Goal: Navigation & Orientation: Find specific page/section

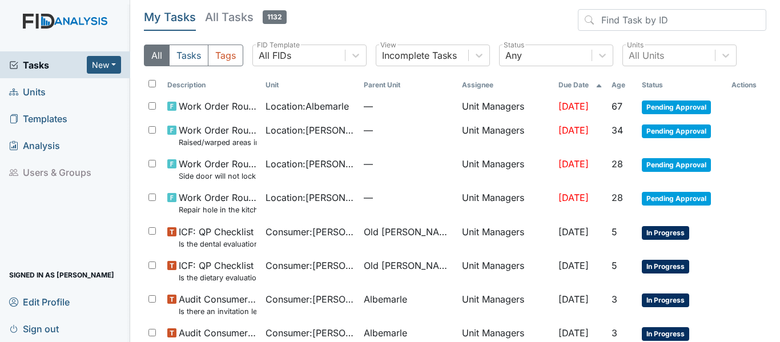
click at [41, 88] on span "Units" at bounding box center [27, 92] width 37 height 18
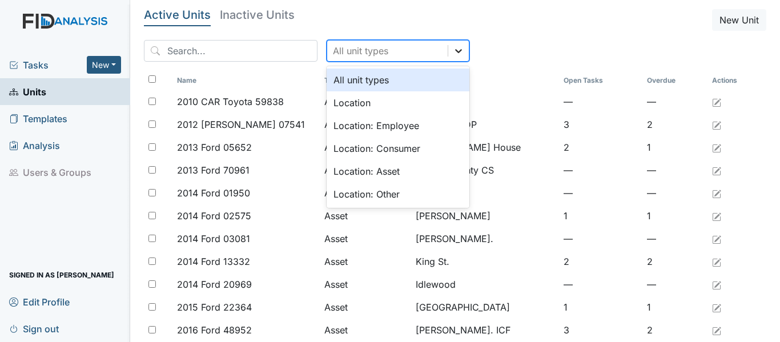
click at [448, 50] on div at bounding box center [458, 51] width 21 height 21
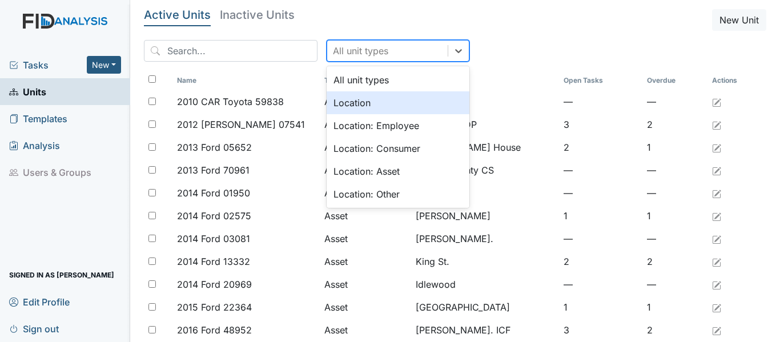
click at [345, 103] on div "Location" at bounding box center [397, 102] width 143 height 23
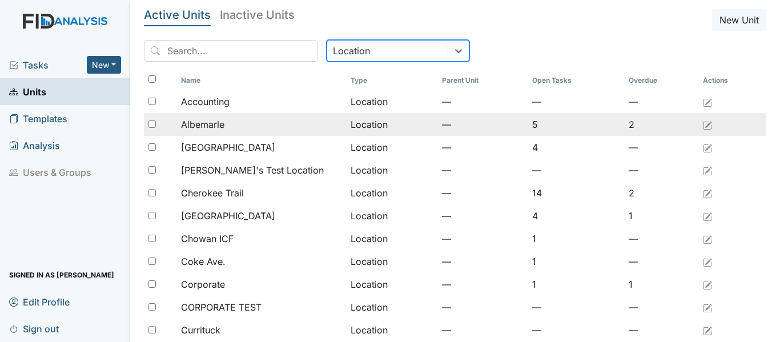
click at [211, 119] on span "Albemarle" at bounding box center [202, 125] width 43 height 14
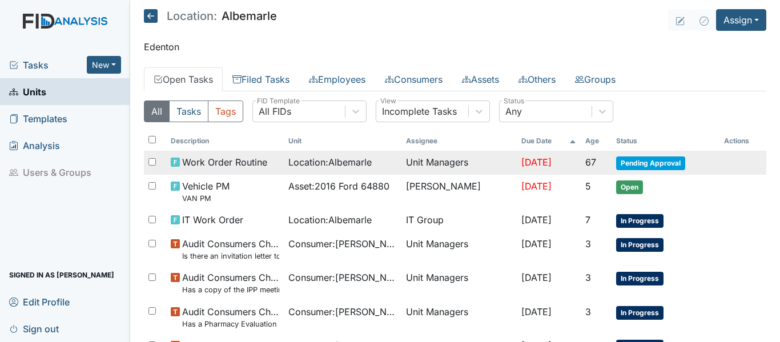
click at [358, 162] on span "Location : [GEOGRAPHIC_DATA]" at bounding box center [329, 162] width 83 height 14
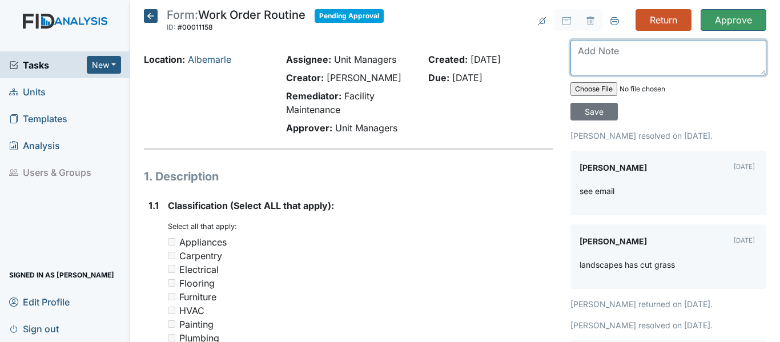
click at [607, 47] on textarea at bounding box center [668, 57] width 196 height 35
type textarea "Work has not been completed"
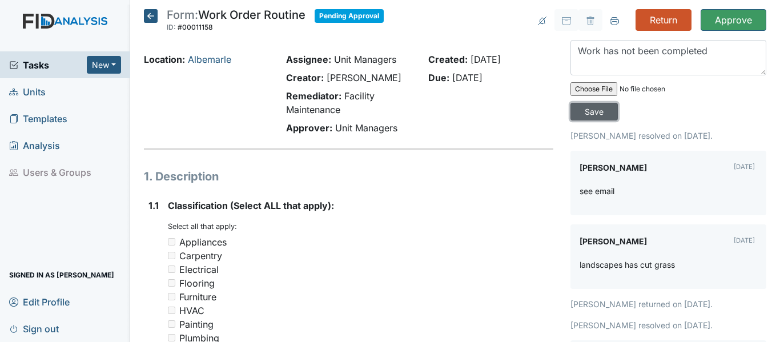
click at [588, 110] on input "Save" at bounding box center [593, 112] width 47 height 18
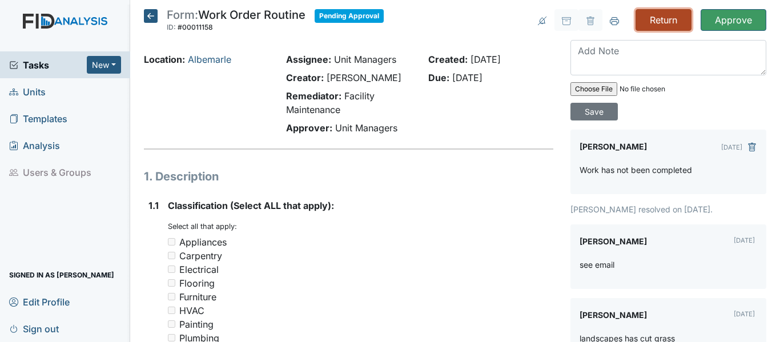
click at [643, 19] on input "Return" at bounding box center [663, 20] width 56 height 22
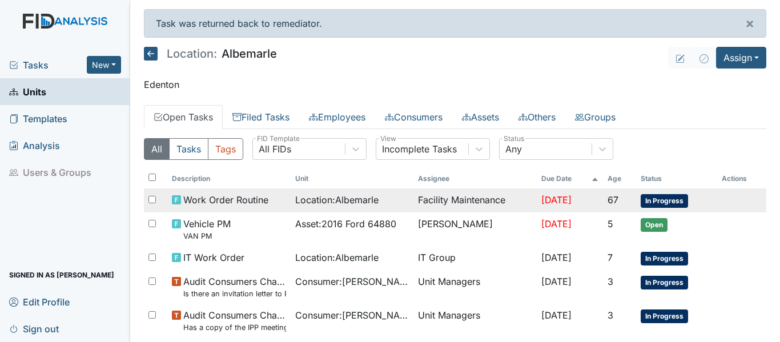
scroll to position [57, 0]
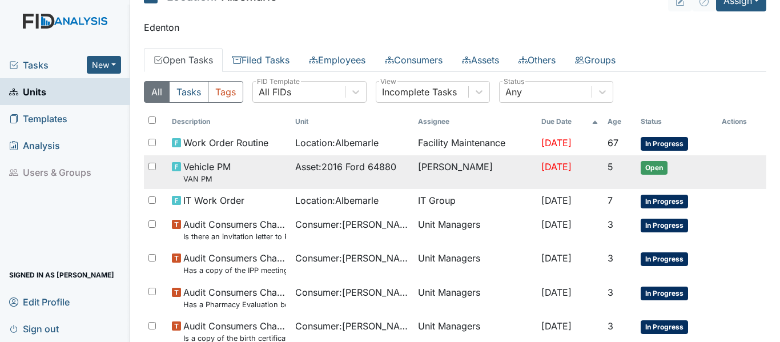
click at [354, 168] on span "Asset : 2016 Ford 64880" at bounding box center [345, 167] width 101 height 14
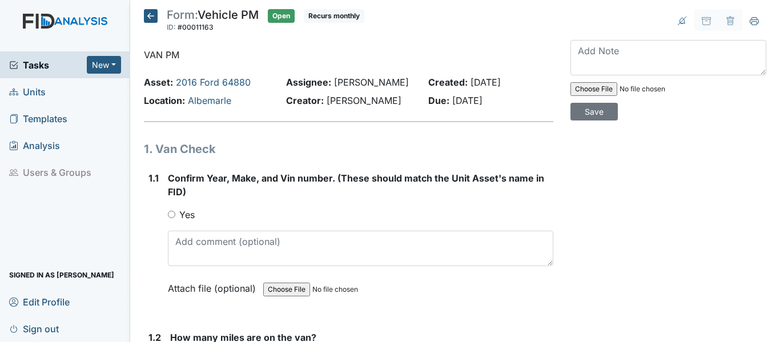
click at [148, 16] on icon at bounding box center [151, 16] width 14 height 14
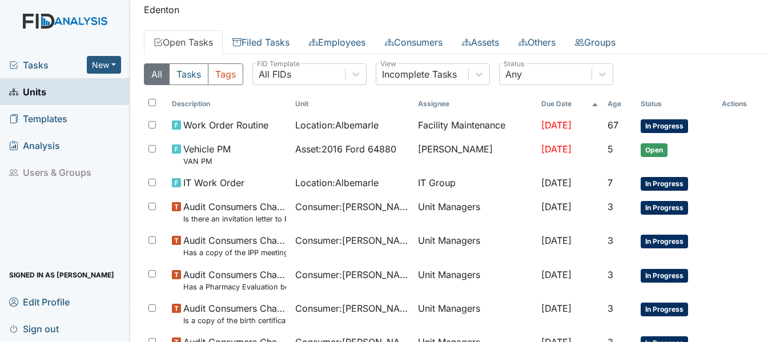
scroll to position [57, 0]
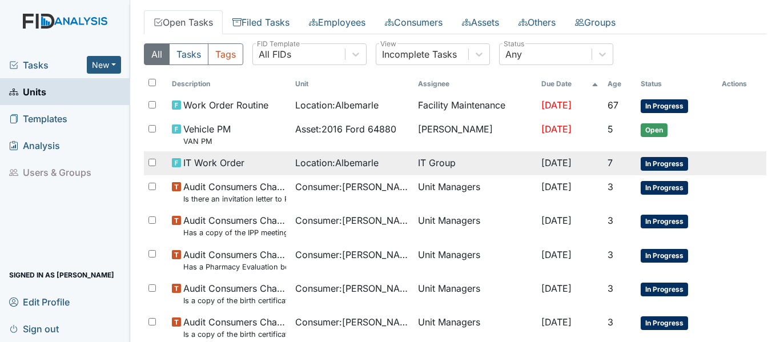
click at [357, 158] on span "Location : Albemarle" at bounding box center [336, 163] width 83 height 14
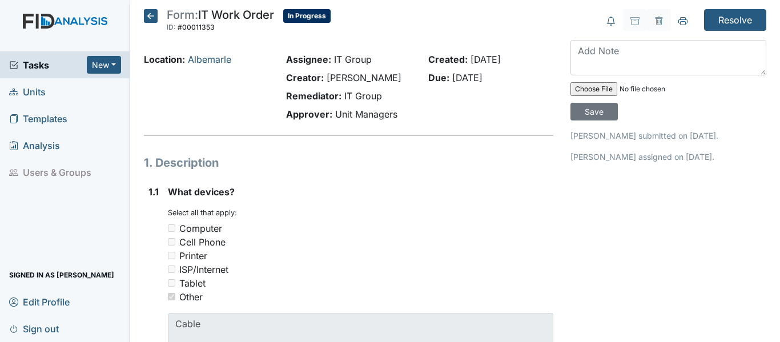
click at [150, 15] on icon at bounding box center [151, 16] width 14 height 14
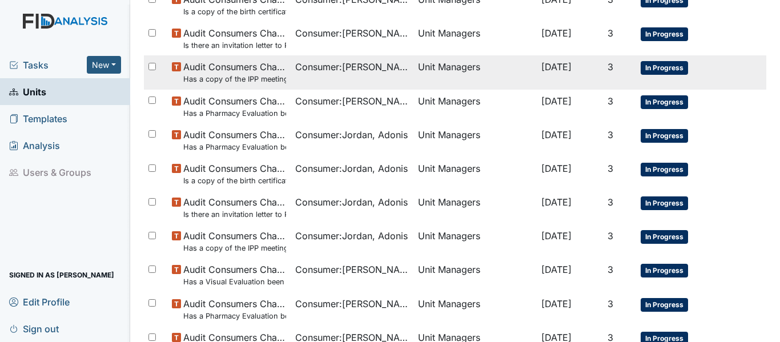
scroll to position [399, 0]
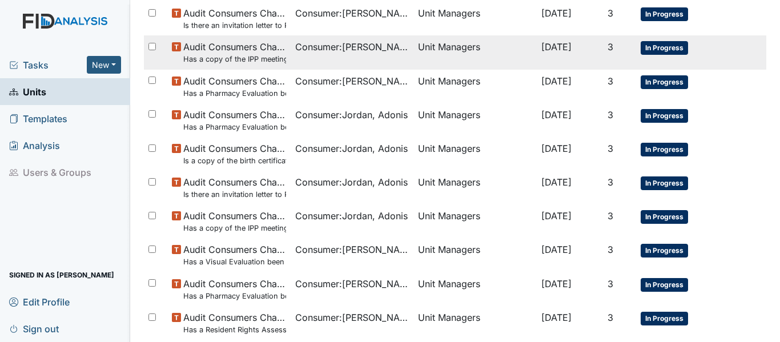
click at [228, 55] on small "Has a copy of the IPP meeting been sent to the Parent/Guardian [DATE] of the me…" at bounding box center [234, 59] width 102 height 11
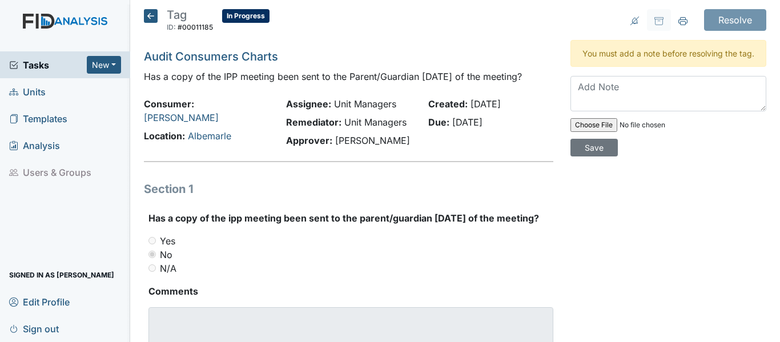
click at [150, 17] on icon at bounding box center [151, 16] width 14 height 14
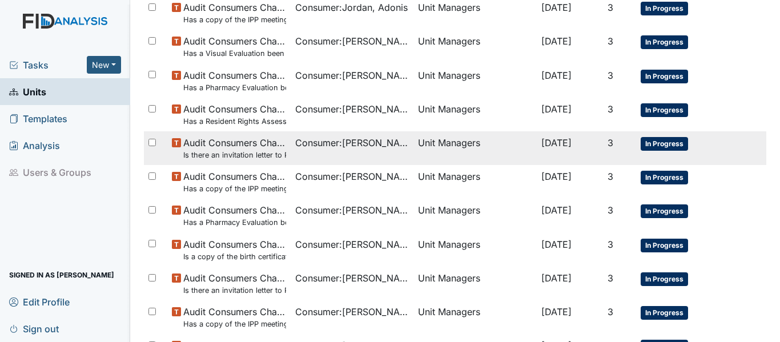
scroll to position [628, 0]
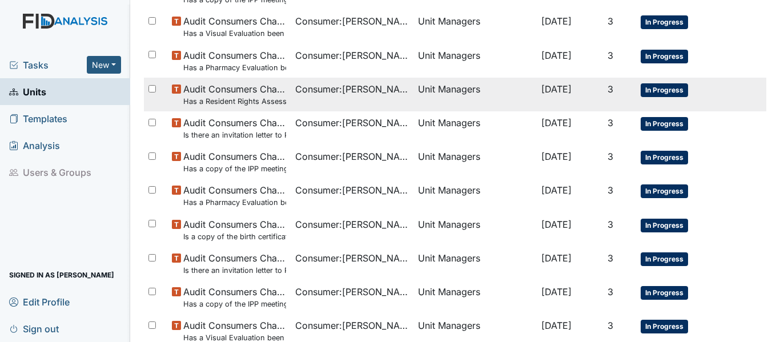
click at [263, 97] on small "Has a Resident Rights Assessment form been completed (18 years or older)?" at bounding box center [234, 101] width 102 height 11
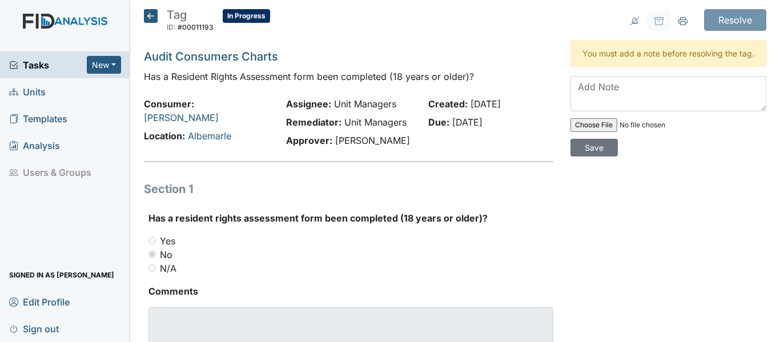
click at [149, 17] on icon at bounding box center [151, 16] width 14 height 14
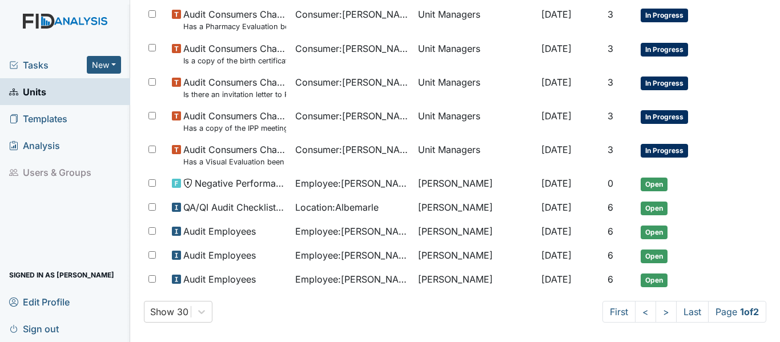
scroll to position [812, 0]
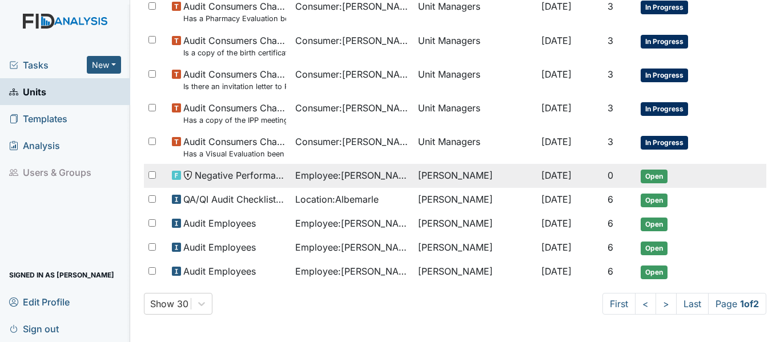
click at [413, 171] on td "[PERSON_NAME]" at bounding box center [474, 176] width 123 height 24
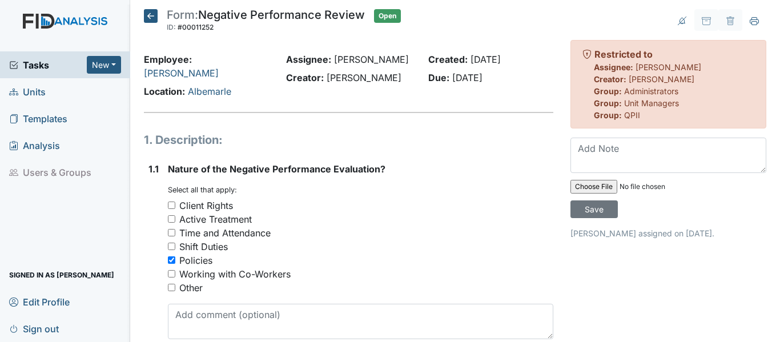
click at [148, 11] on icon at bounding box center [151, 16] width 14 height 14
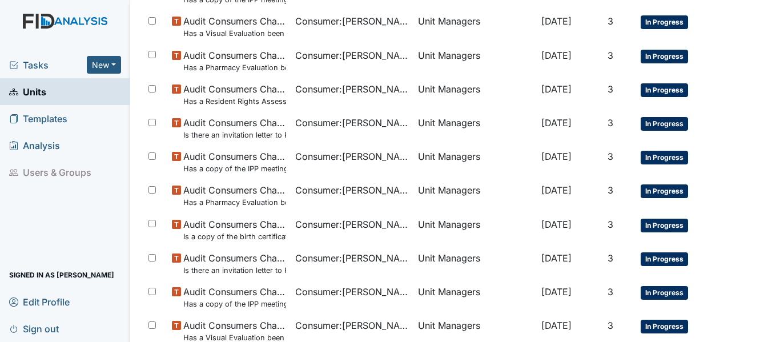
scroll to position [812, 0]
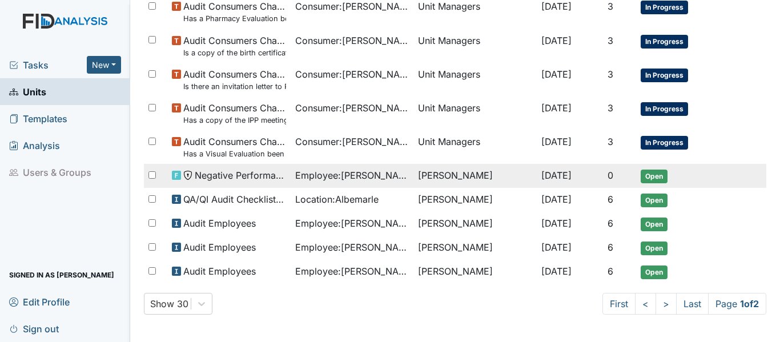
click at [416, 172] on td "[PERSON_NAME]" at bounding box center [474, 176] width 123 height 24
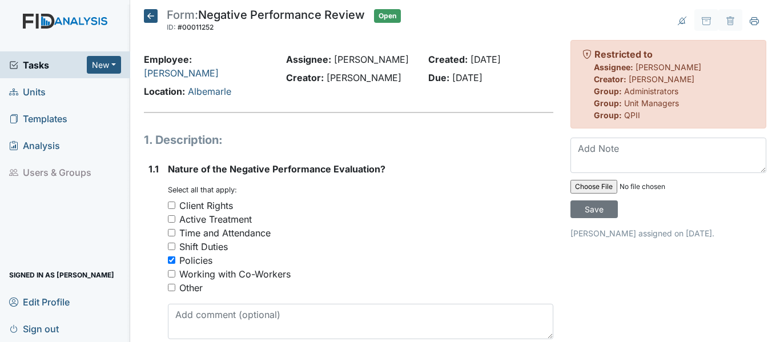
click at [150, 11] on icon at bounding box center [151, 16] width 14 height 14
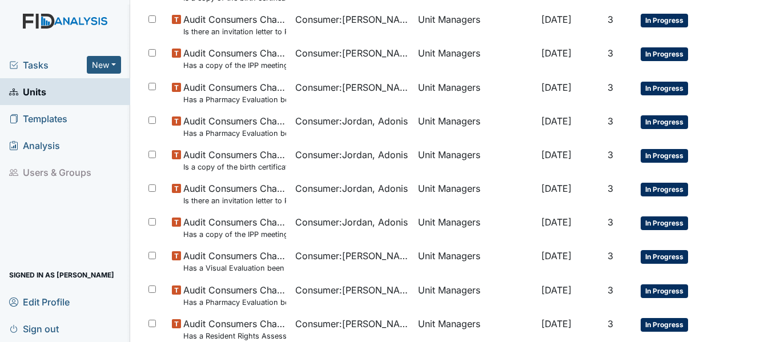
scroll to position [342, 0]
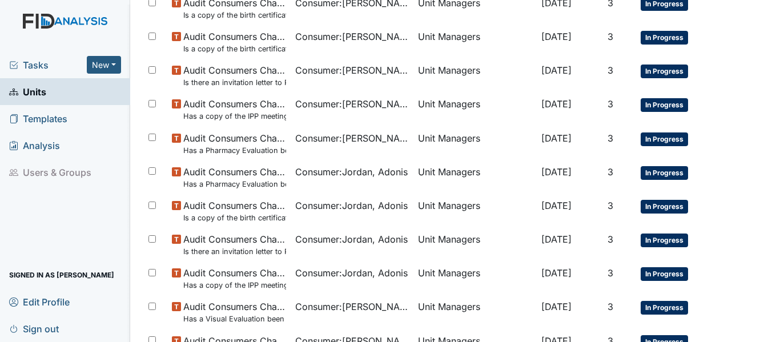
click at [42, 65] on span "Tasks" at bounding box center [48, 65] width 78 height 14
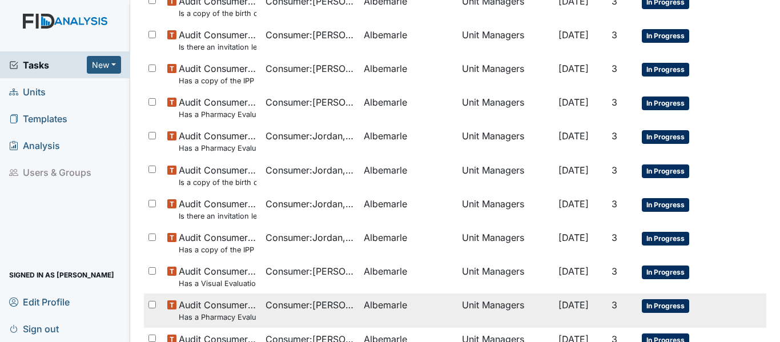
scroll to position [514, 0]
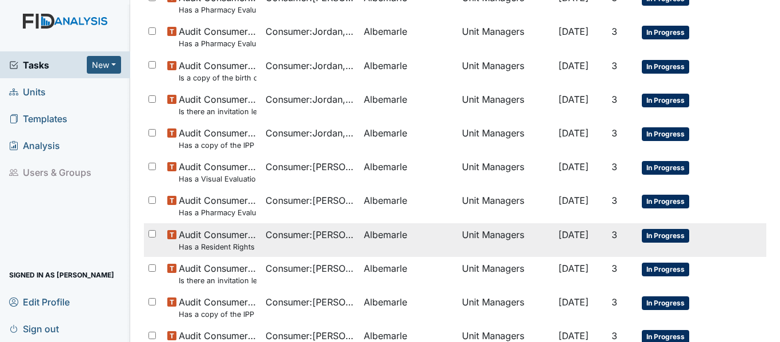
click at [230, 243] on small "Has a Resident Rights Assessment form been completed (18 years or older)?" at bounding box center [218, 246] width 78 height 11
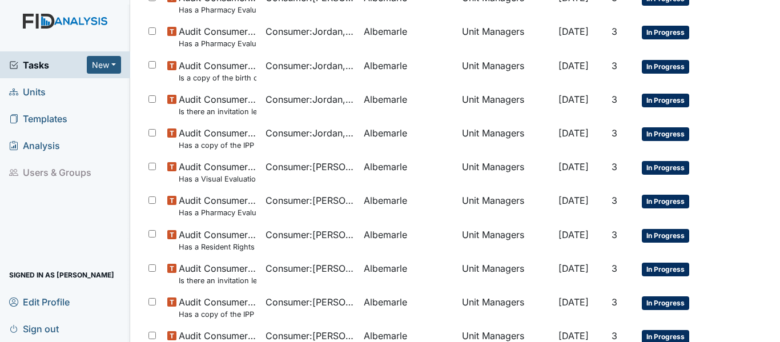
click at [42, 88] on span "Units" at bounding box center [27, 92] width 37 height 18
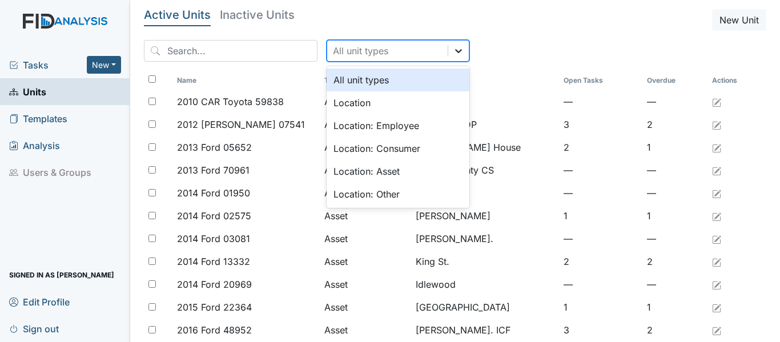
click at [453, 51] on icon at bounding box center [458, 50] width 11 height 11
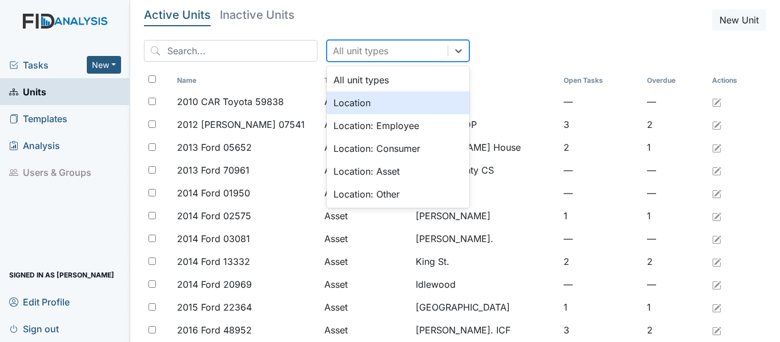
click at [338, 106] on div "Location" at bounding box center [397, 102] width 143 height 23
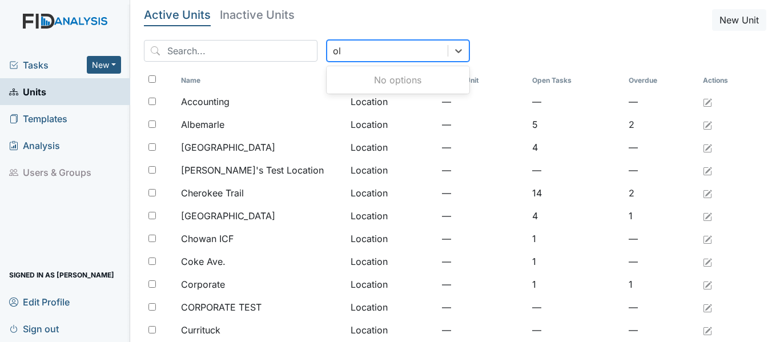
type input "o"
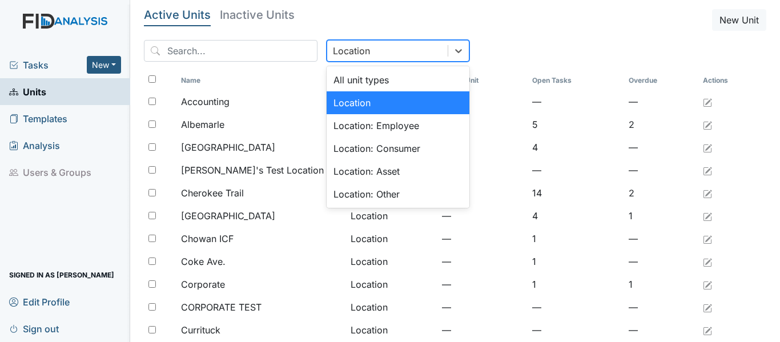
click at [343, 102] on div "Location" at bounding box center [397, 102] width 143 height 23
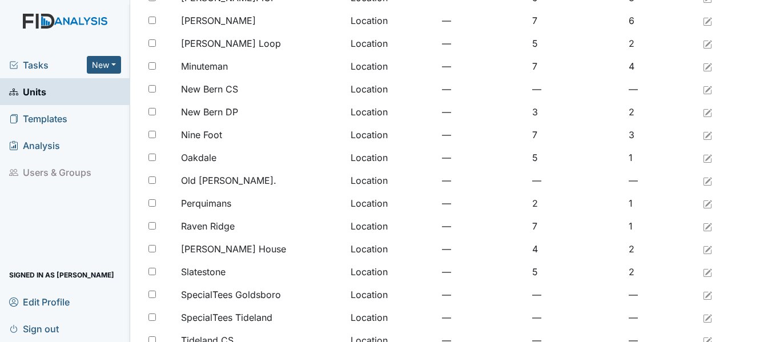
scroll to position [768, 0]
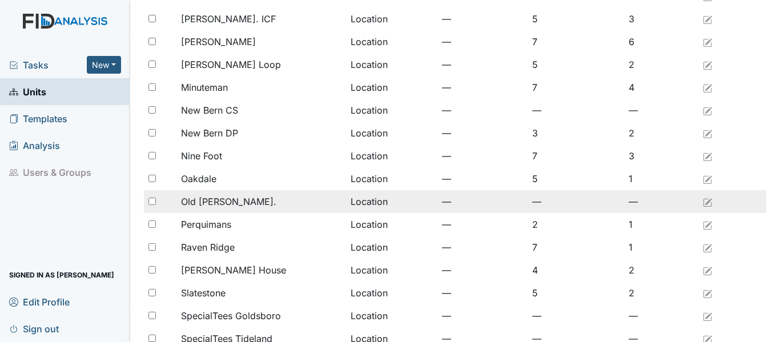
click at [221, 203] on span "Old Roper Rd." at bounding box center [228, 202] width 95 height 14
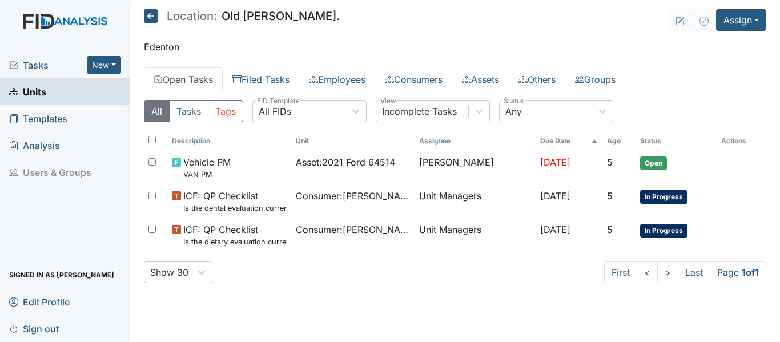
click at [151, 14] on icon at bounding box center [151, 16] width 14 height 14
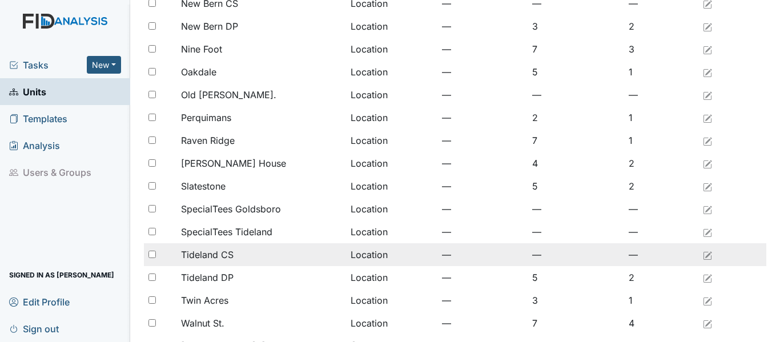
scroll to position [939, 0]
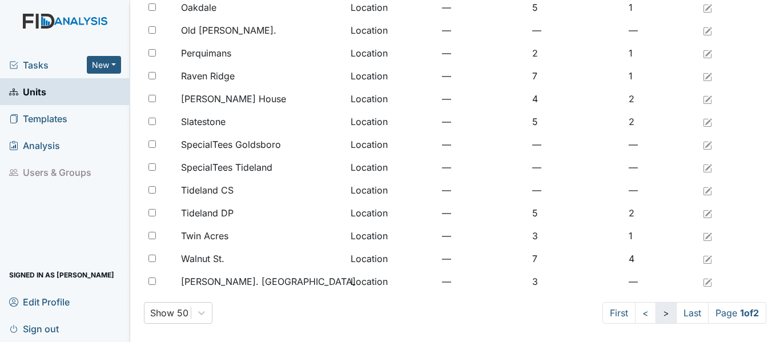
click at [655, 318] on link ">" at bounding box center [665, 313] width 21 height 22
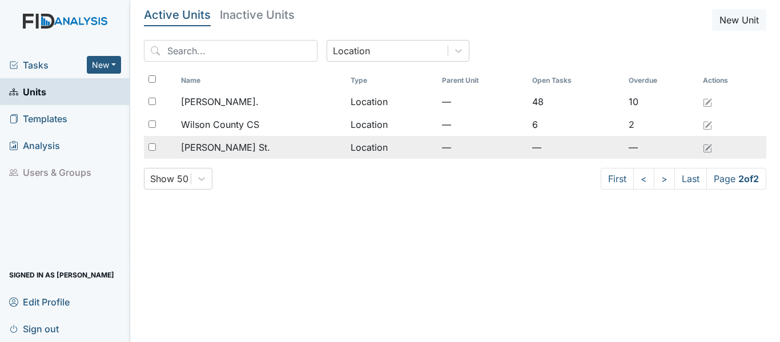
click at [211, 148] on span "[PERSON_NAME] St." at bounding box center [225, 147] width 89 height 14
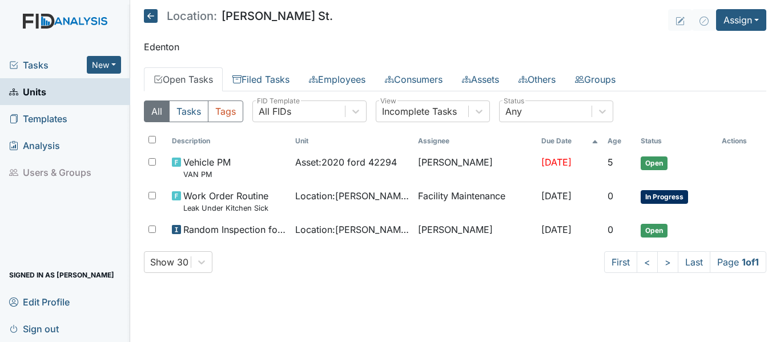
click at [152, 13] on icon at bounding box center [151, 16] width 14 height 14
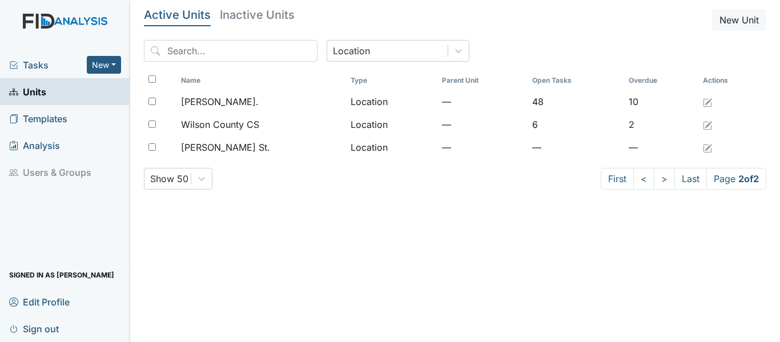
click at [26, 65] on span "Tasks" at bounding box center [48, 65] width 78 height 14
